Goal: Task Accomplishment & Management: Manage account settings

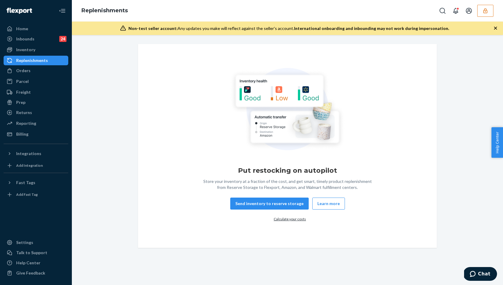
click at [484, 12] on icon "button" at bounding box center [485, 11] width 6 height 6
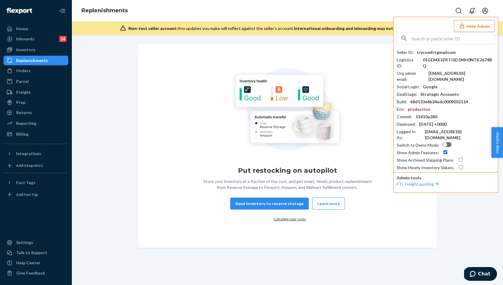
click at [469, 198] on div "Put restocking on autopilot Store your inventory at a fraction of the cost, and…" at bounding box center [287, 146] width 422 height 204
click at [17, 73] on div "Orders" at bounding box center [23, 71] width 14 height 6
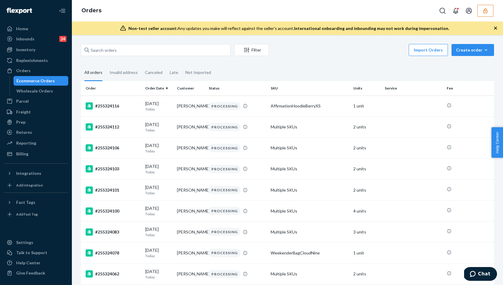
click at [484, 10] on icon "button" at bounding box center [485, 11] width 6 height 6
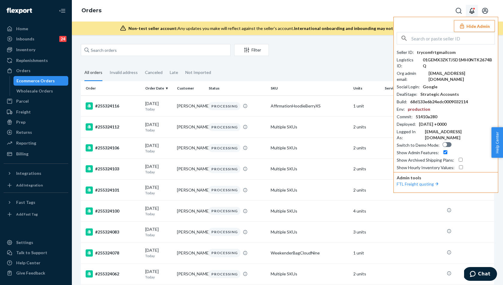
click at [473, 10] on icon "Open notifications" at bounding box center [471, 11] width 5 height 6
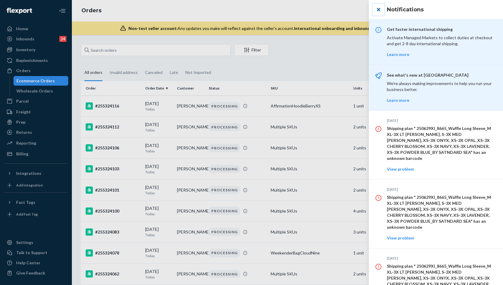
click at [378, 8] on button "close" at bounding box center [378, 10] width 12 height 12
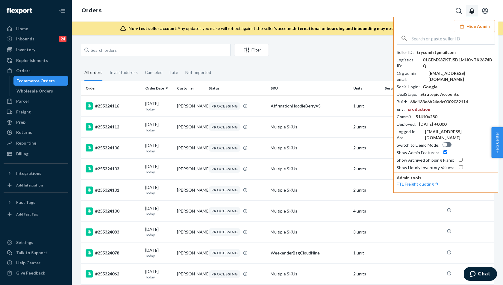
click at [401, 14] on div "Orders Hide Admin Seller ID : trycomfrtgmailcom Logistics ID : 01GEMX3ZKTJ5D1MH…" at bounding box center [287, 11] width 431 height 22
click at [419, 6] on div "Orders Hide Admin Seller ID : trycomfrtgmailcom Logistics ID : 01GEMX3ZKTJ5D1MH…" at bounding box center [287, 11] width 431 height 22
click at [365, 5] on div "Orders Hide Admin Seller ID : trycomfrtgmailcom Logistics ID : 01GEMX3ZKTJ5D1MH…" at bounding box center [287, 11] width 431 height 22
click at [476, 27] on button "Hide Admin" at bounding box center [474, 26] width 41 height 12
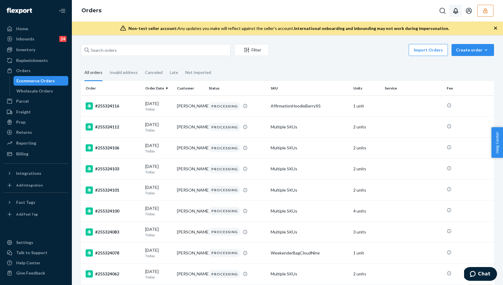
click at [485, 9] on icon "button" at bounding box center [485, 11] width 6 height 6
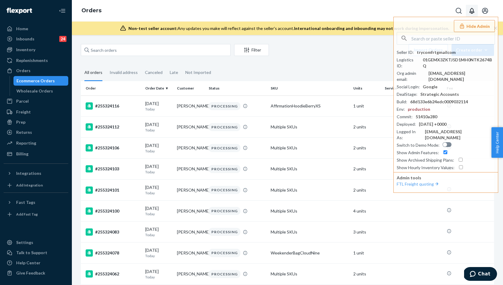
click at [485, 9] on icon "Open account menu" at bounding box center [485, 11] width 6 height 6
click at [462, 40] on div "Log out" at bounding box center [472, 41] width 45 height 11
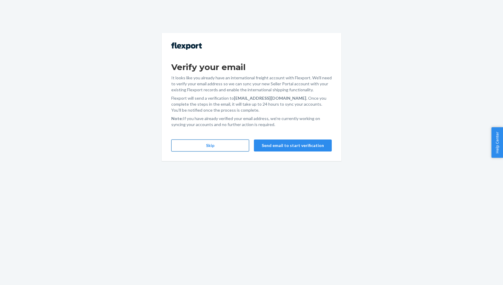
click at [217, 146] on button "Skip" at bounding box center [210, 146] width 78 height 12
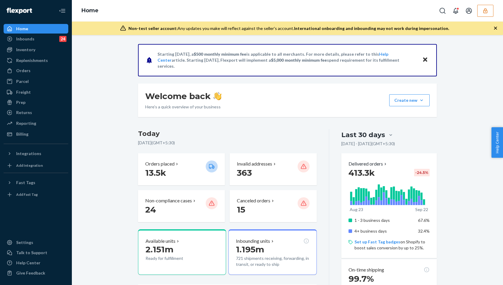
click at [485, 13] on icon "button" at bounding box center [485, 10] width 4 height 5
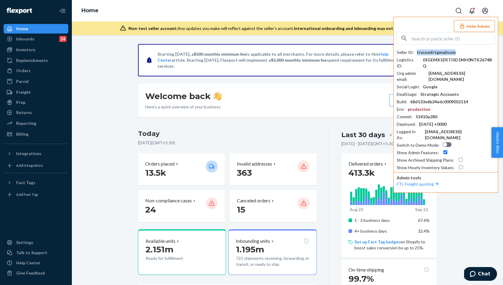
click at [423, 52] on div "trycomfrtgmailcom" at bounding box center [436, 52] width 39 height 6
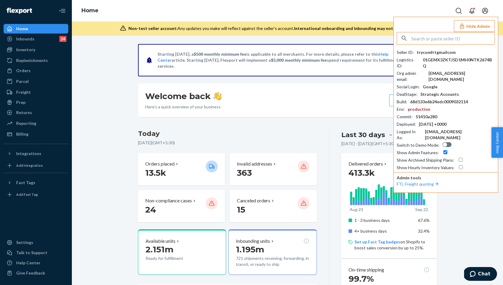
click at [432, 38] on input "text" at bounding box center [452, 38] width 83 height 12
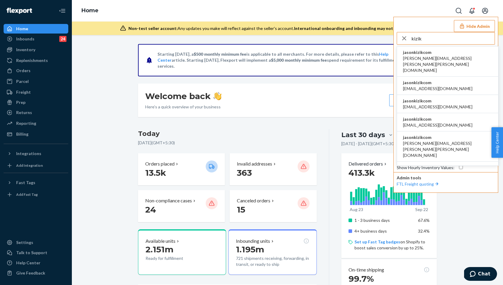
type input "kizik"
click at [420, 57] on span "amanda.madsen@kizik.com" at bounding box center [447, 64] width 89 height 18
